Goal: Information Seeking & Learning: Learn about a topic

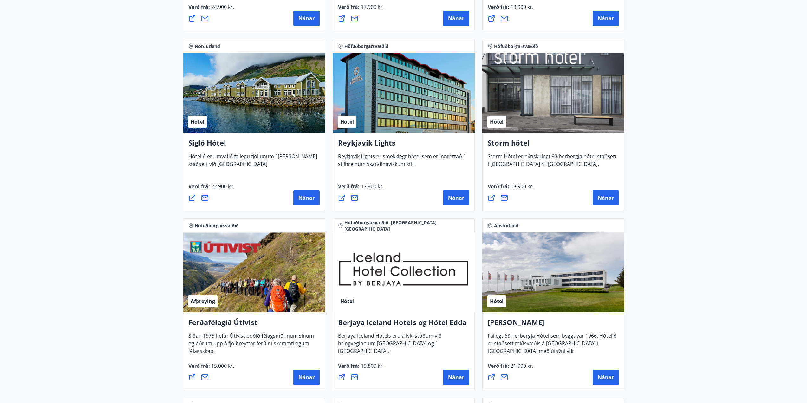
scroll to position [444, 0]
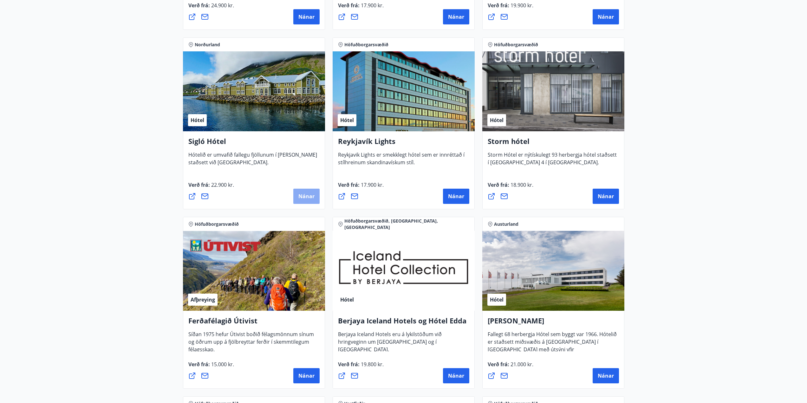
click at [310, 194] on span "Nánar" at bounding box center [307, 196] width 16 height 7
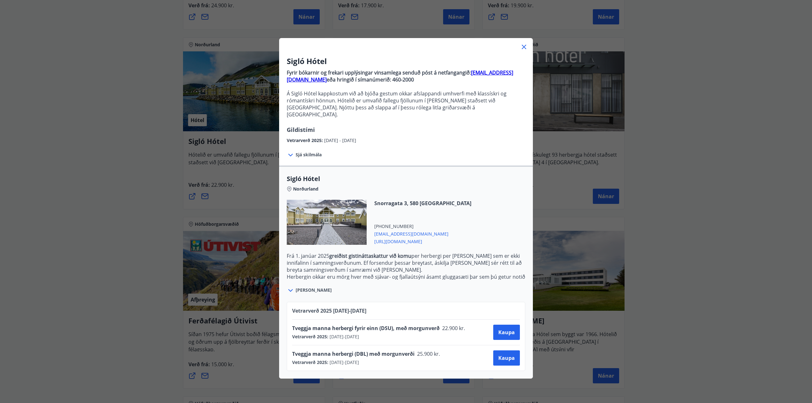
click at [522, 48] on icon at bounding box center [524, 47] width 4 height 4
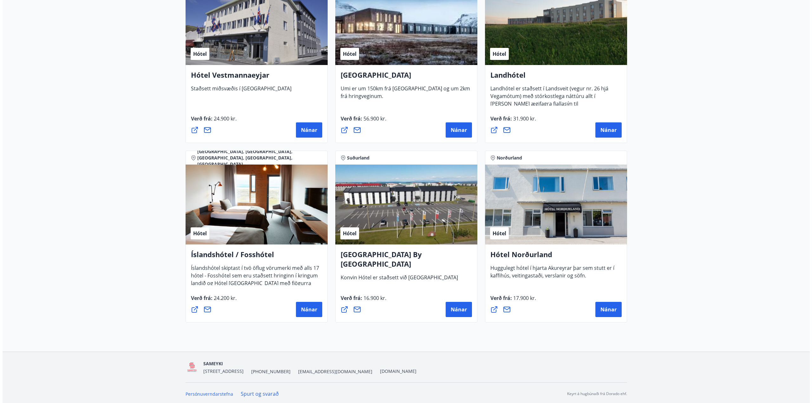
scroll to position [1410, 0]
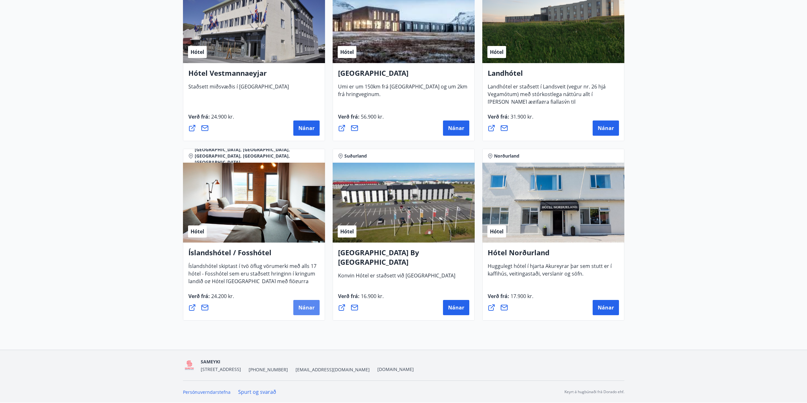
click at [310, 308] on span "Nánar" at bounding box center [307, 307] width 16 height 7
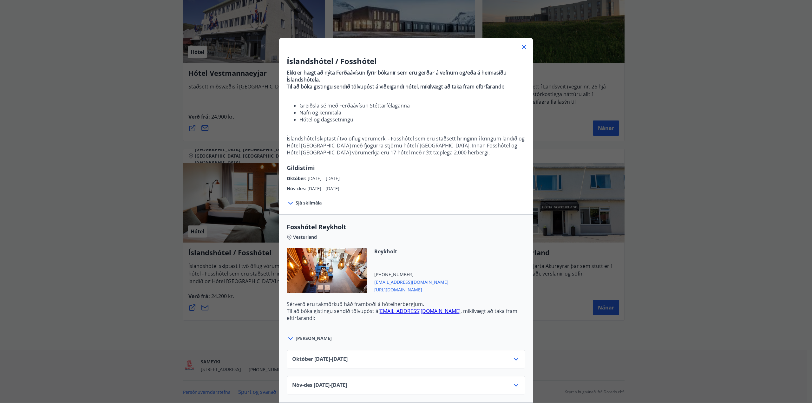
click at [513, 358] on icon at bounding box center [516, 360] width 8 height 8
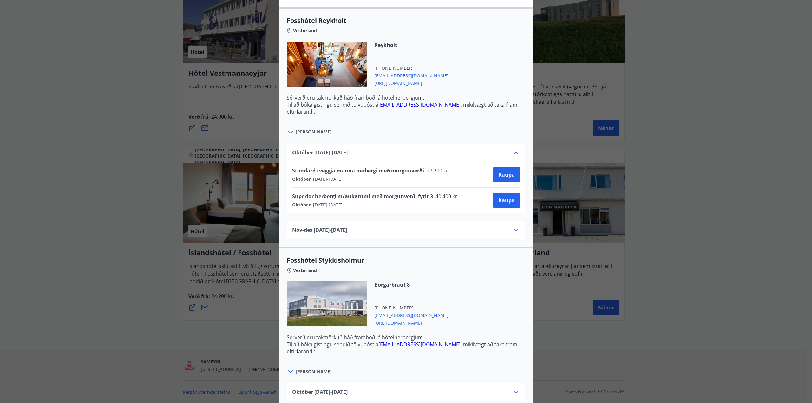
scroll to position [222, 0]
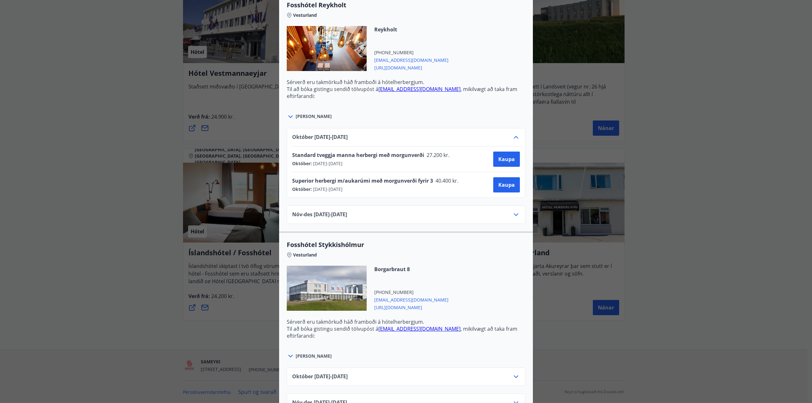
click at [513, 378] on icon at bounding box center [516, 377] width 8 height 8
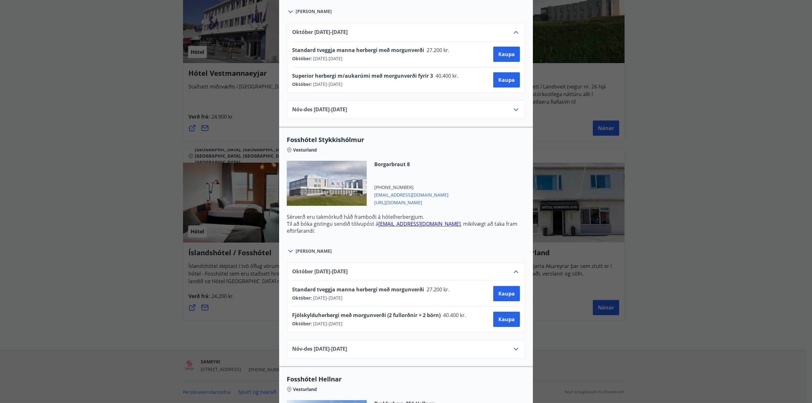
scroll to position [349, 0]
